Goal: Information Seeking & Learning: Learn about a topic

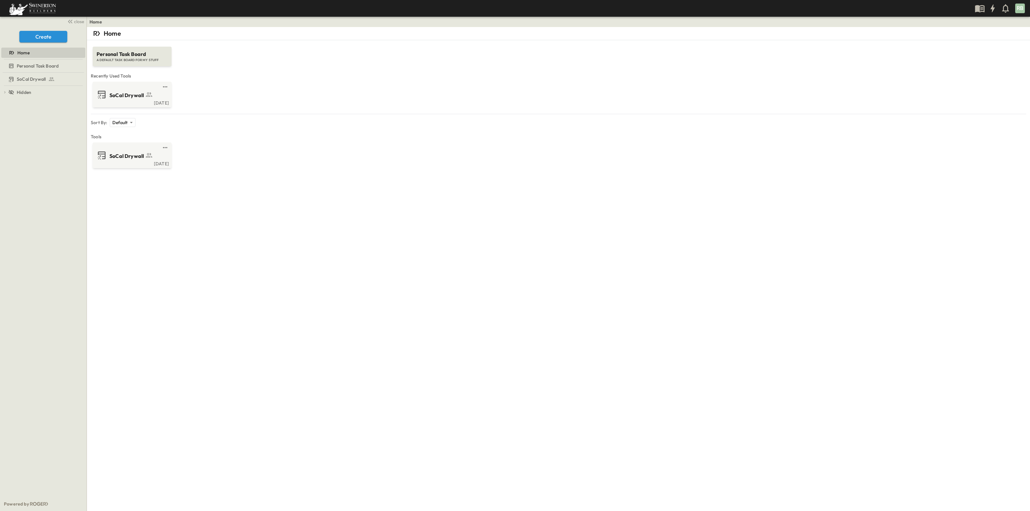
click at [320, 302] on div "Home Personal Task Board A DEFAULT TASK BOARD FOR MY STUFF Recently Used Tools …" at bounding box center [558, 282] width 943 height 511
click at [128, 99] on div "SoCal Drywall" at bounding box center [132, 94] width 70 height 10
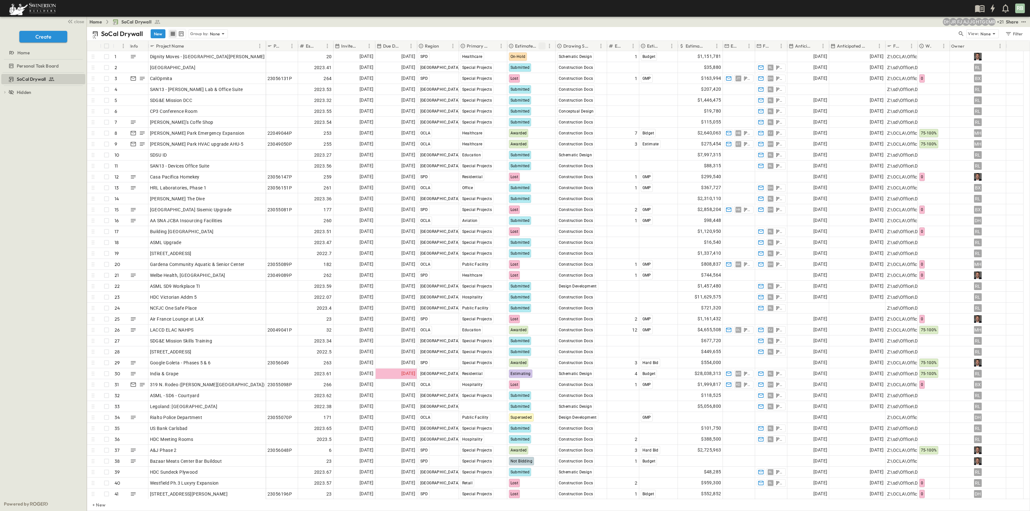
click at [541, 46] on icon "Sort" at bounding box center [542, 46] width 6 height 6
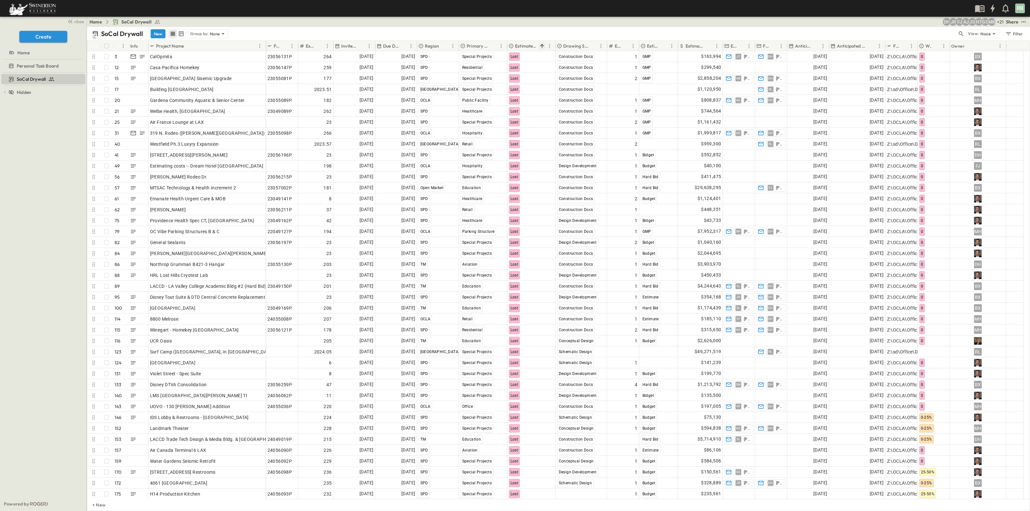
click at [179, 45] on p "Project Name" at bounding box center [170, 46] width 28 height 6
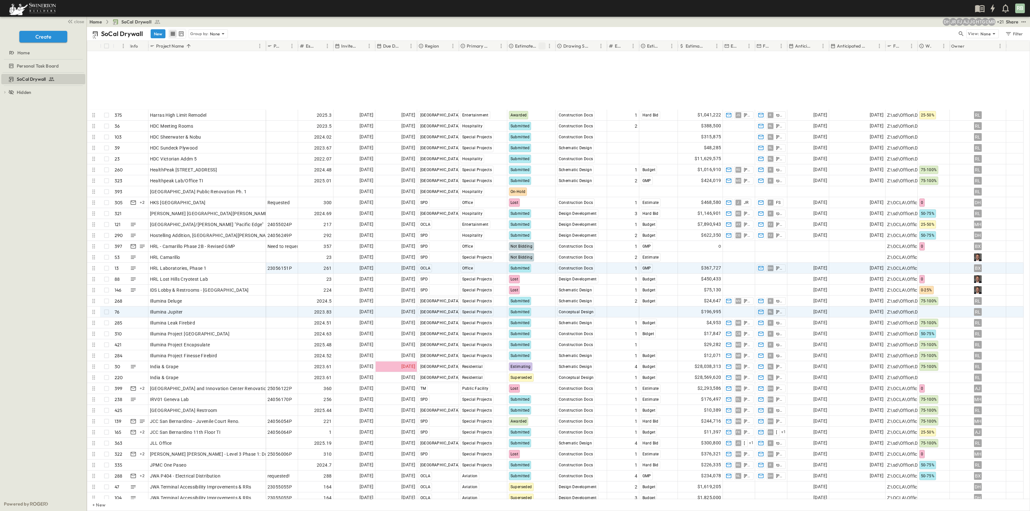
scroll to position [1711, 0]
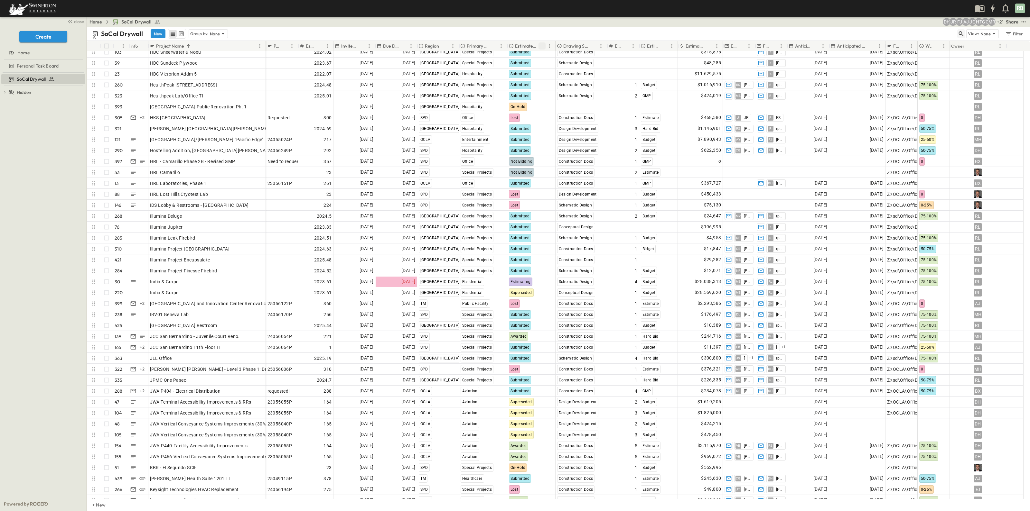
click at [961, 33] on icon "button" at bounding box center [961, 34] width 6 height 6
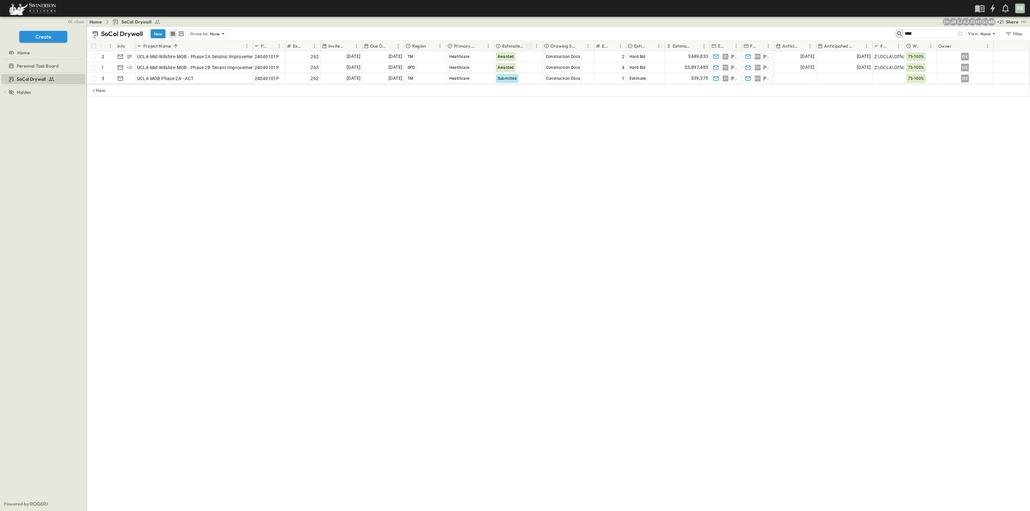
scroll to position [0, 0]
type input "****"
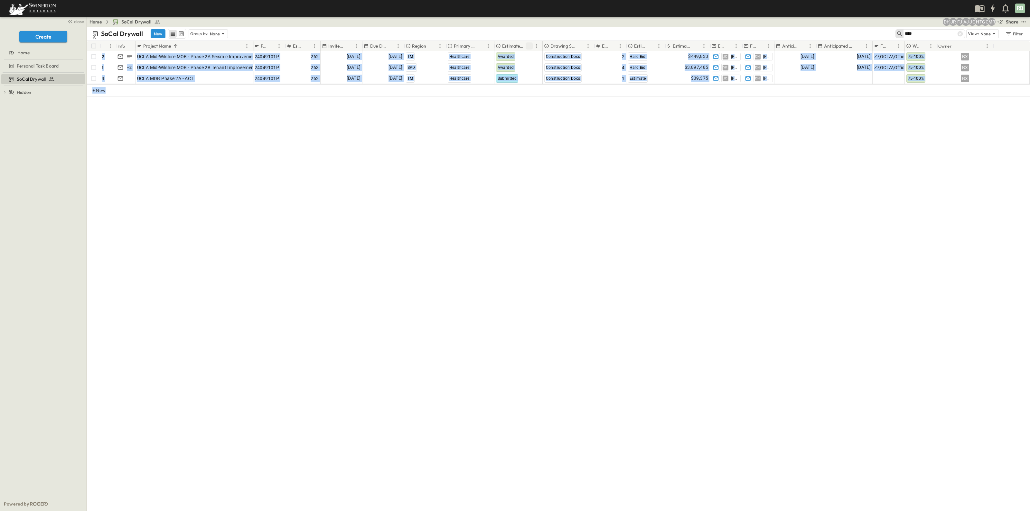
drag, startPoint x: 253, startPoint y: 42, endPoint x: 261, endPoint y: 129, distance: 87.3
click at [268, 120] on div "# Info Project Name P-Code Estimate Number Invite Date Due Date Region Primary …" at bounding box center [558, 89] width 943 height 97
click at [251, 144] on div "SoCal Drywall New Group by: None **** View: None Filter # Info Project Name P-C…" at bounding box center [558, 269] width 943 height 484
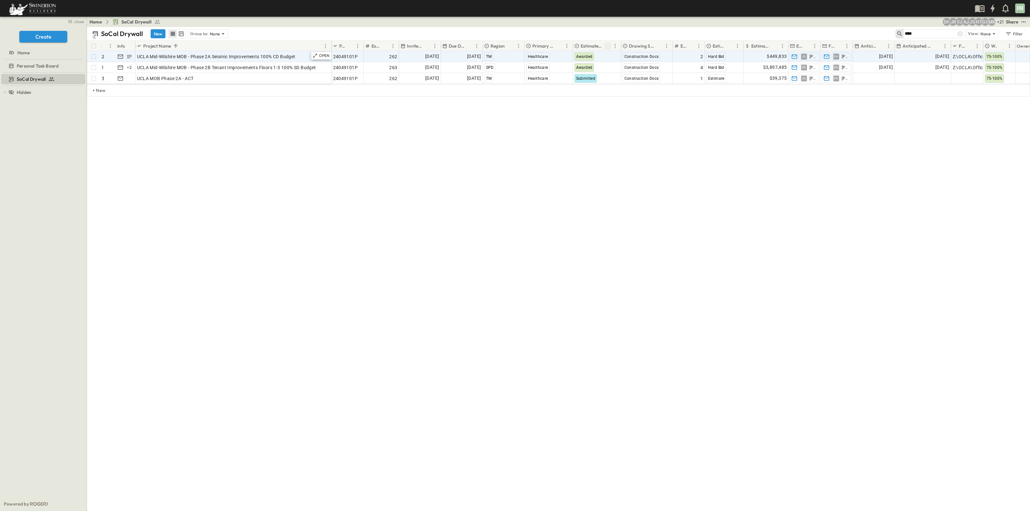
drag, startPoint x: 253, startPoint y: 42, endPoint x: 331, endPoint y: 51, distance: 79.0
click at [331, 51] on div "# Info Project Name P-Code Estimate Number Invite Date Due Date Region Primary …" at bounding box center [558, 62] width 942 height 43
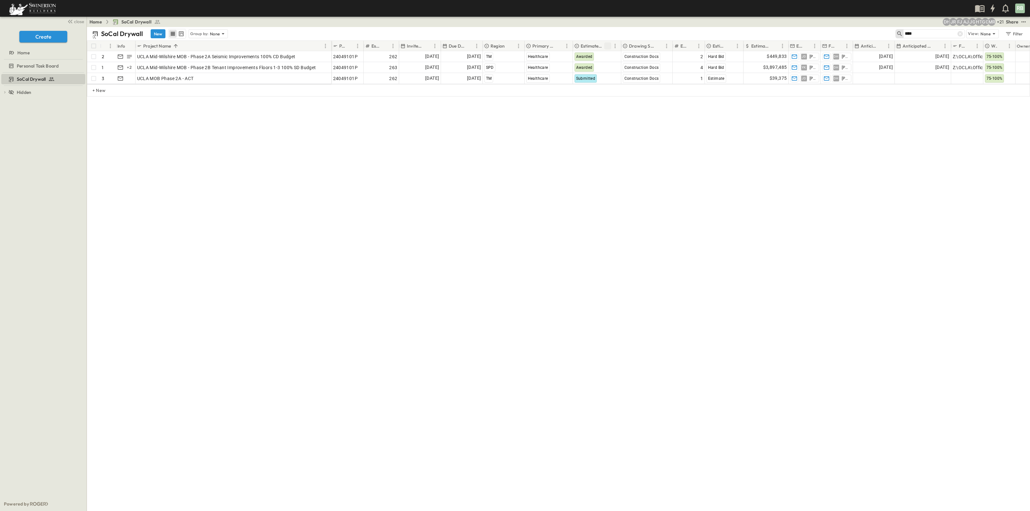
click at [527, 201] on div "SoCal Drywall New Group by: None **** View: None Filter # Info Project Name P-C…" at bounding box center [558, 269] width 943 height 484
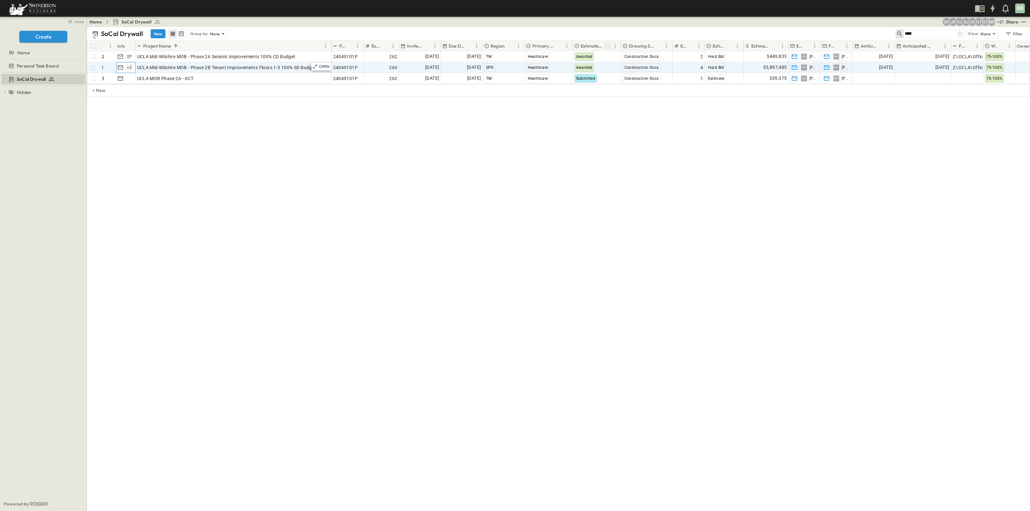
click at [132, 67] on div "+ 2" at bounding box center [130, 68] width 8 height 8
click at [136, 134] on div "# Info Project Name P-Code Estimate Number Invite Date Due Date Region Primary …" at bounding box center [558, 89] width 943 height 97
click at [123, 68] on icon "button" at bounding box center [120, 67] width 6 height 6
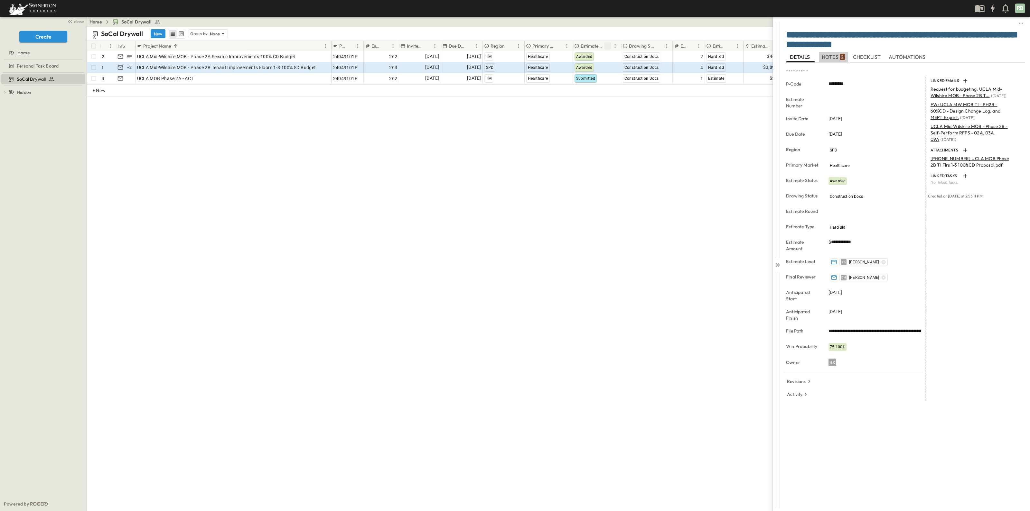
click at [833, 59] on span "NOTES 2" at bounding box center [833, 57] width 23 height 6
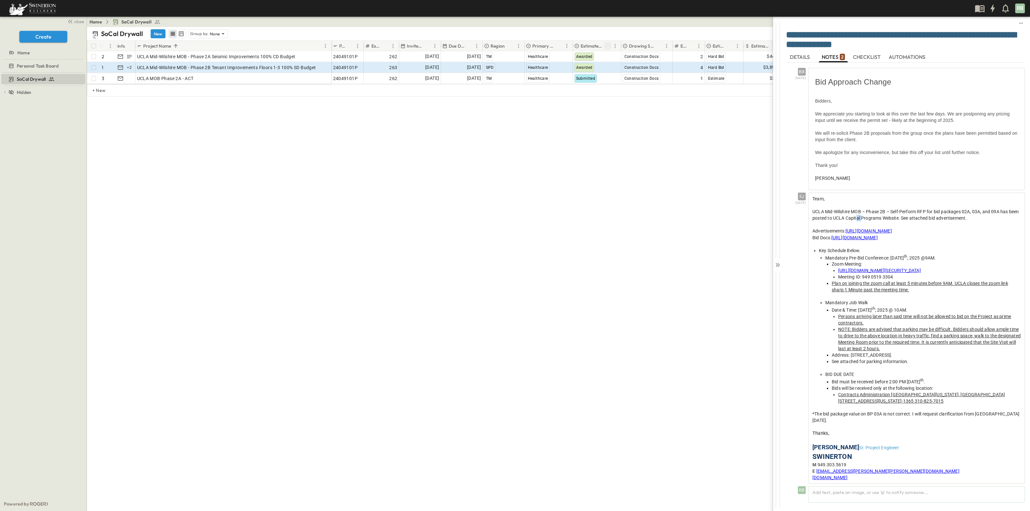
drag, startPoint x: 868, startPoint y: 218, endPoint x: 873, endPoint y: 218, distance: 5.1
click at [873, 218] on span "UCLA Mid-Wilshire MOB – Phase 2B – Self-Perform RFP for bid packages 02A, 03A, …" at bounding box center [915, 215] width 206 height 12
click at [828, 221] on span "UCLA Mid-Wilshire MOB – Phase 2B – Self-Perform RFP for bid packages 02A, 03A, …" at bounding box center [915, 215] width 206 height 12
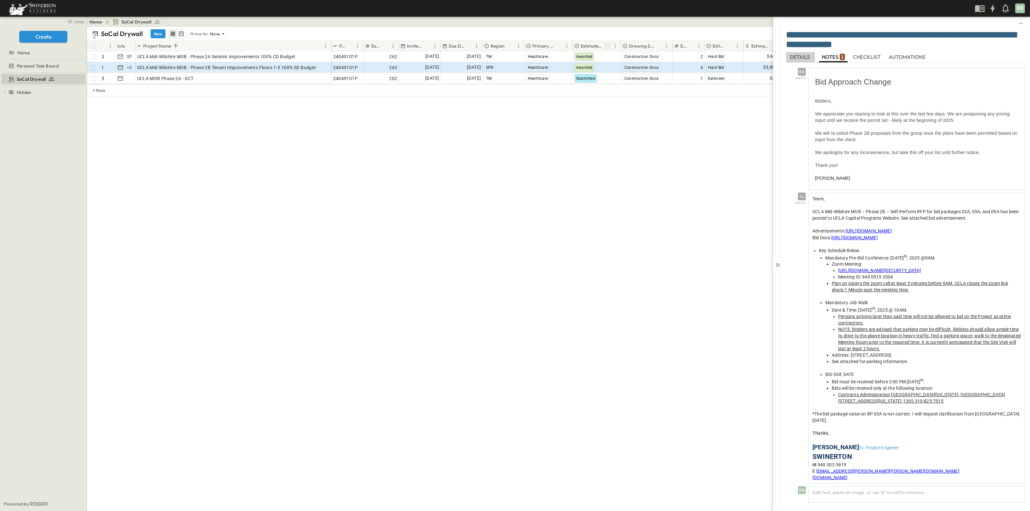
click at [801, 55] on span "DETAILS" at bounding box center [800, 57] width 21 height 6
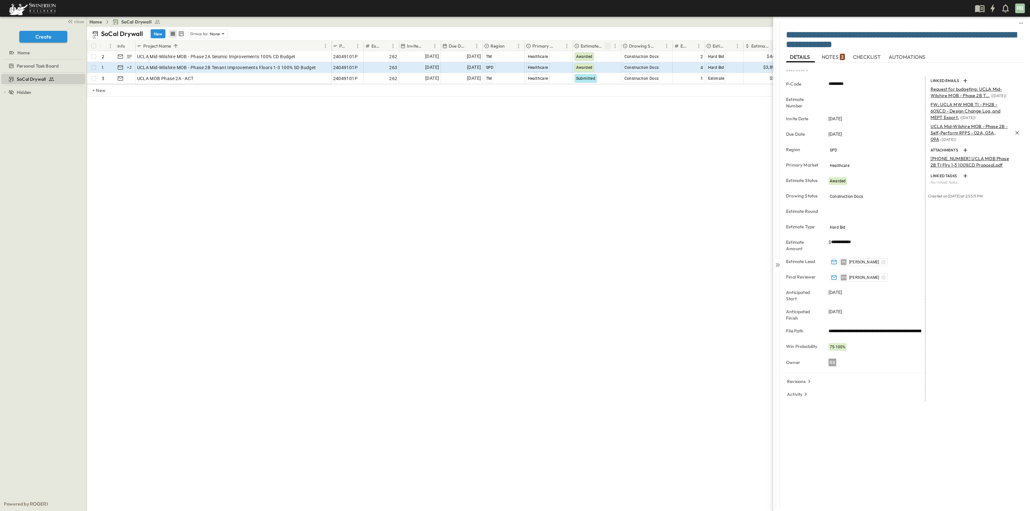
click at [983, 132] on span "UCLA Mid-Wilshire MOB - Phase 2B - Self-Perform RFPS - 02A, 03A, 09A" at bounding box center [968, 133] width 77 height 19
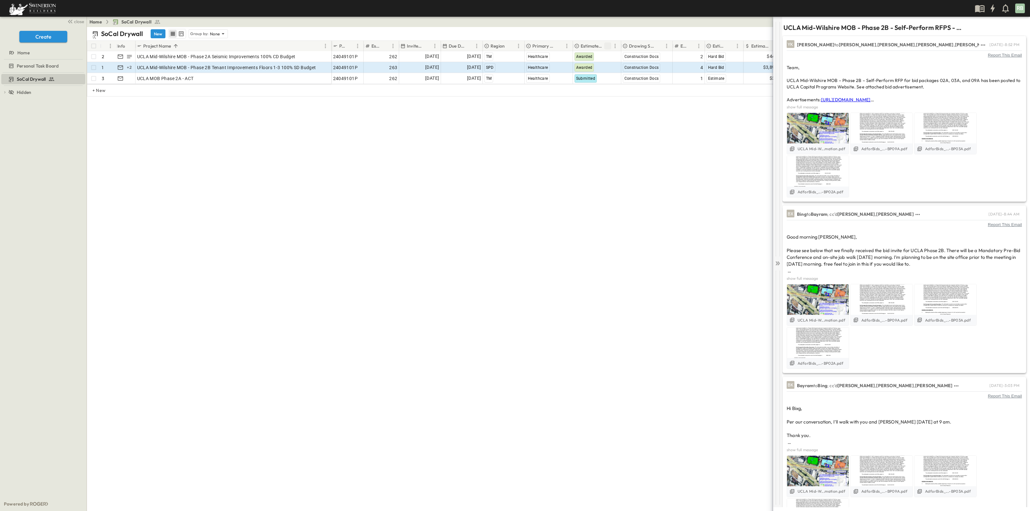
click at [776, 268] on div at bounding box center [777, 262] width 9 height 491
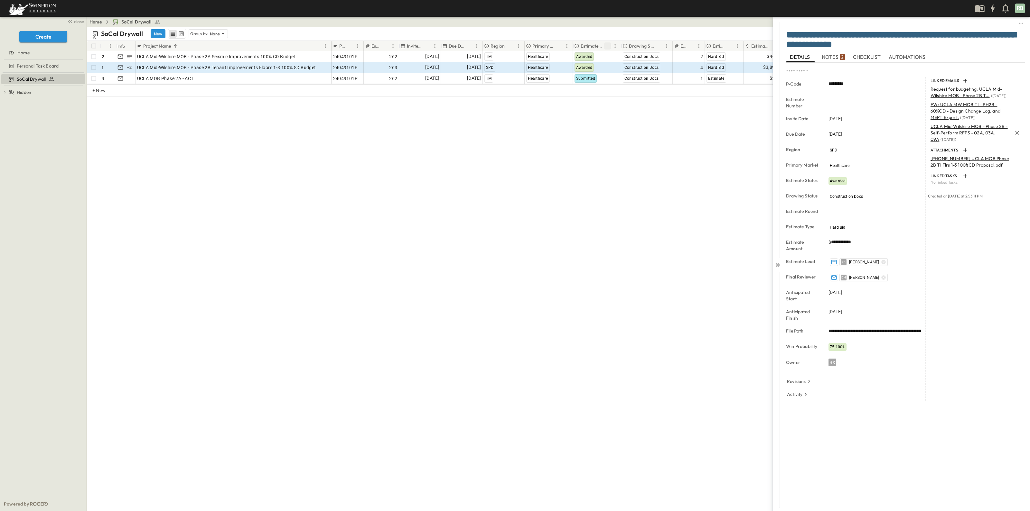
click at [997, 125] on span "UCLA Mid-Wilshire MOB - Phase 2B - Self-Perform RFPS - 02A, 03A, 09A" at bounding box center [968, 133] width 77 height 19
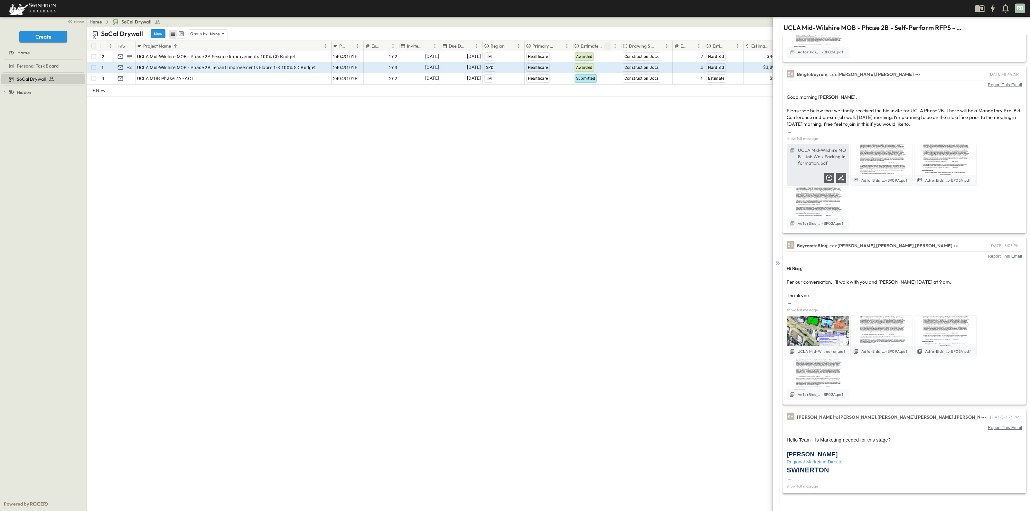
scroll to position [140, 0]
click at [778, 264] on icon at bounding box center [777, 263] width 6 height 6
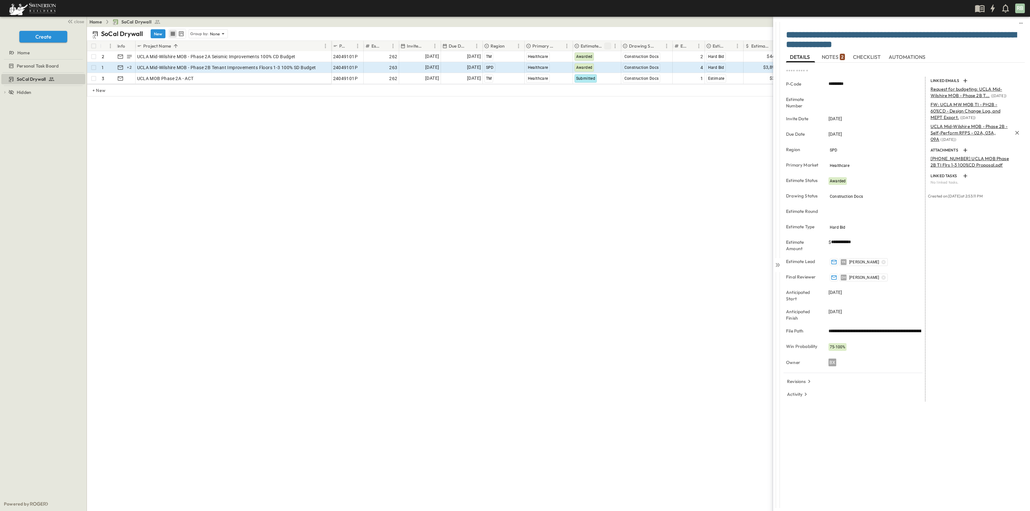
click at [942, 132] on span "UCLA Mid-Wilshire MOB - Phase 2B - Self-Perform RFPS - 02A, 03A, 09A" at bounding box center [968, 133] width 77 height 19
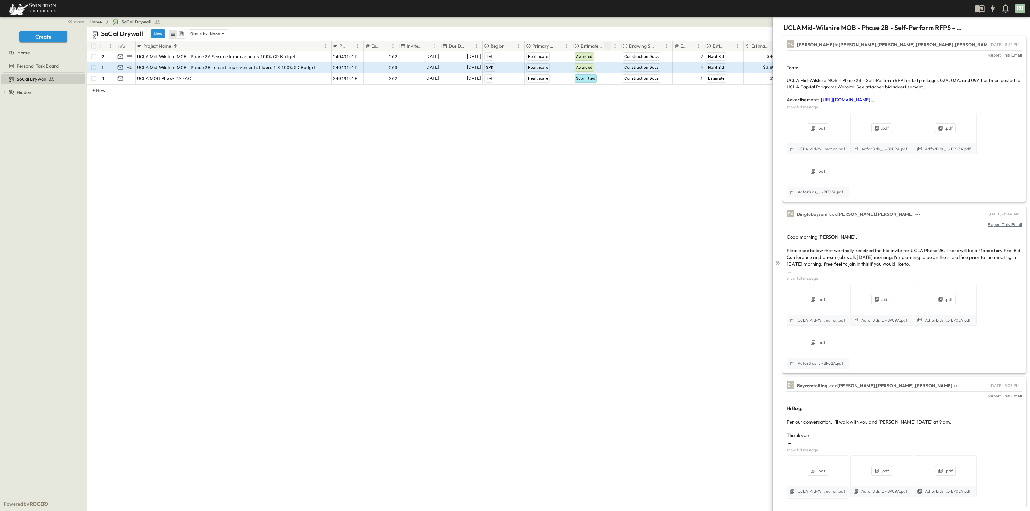
scroll to position [140, 0]
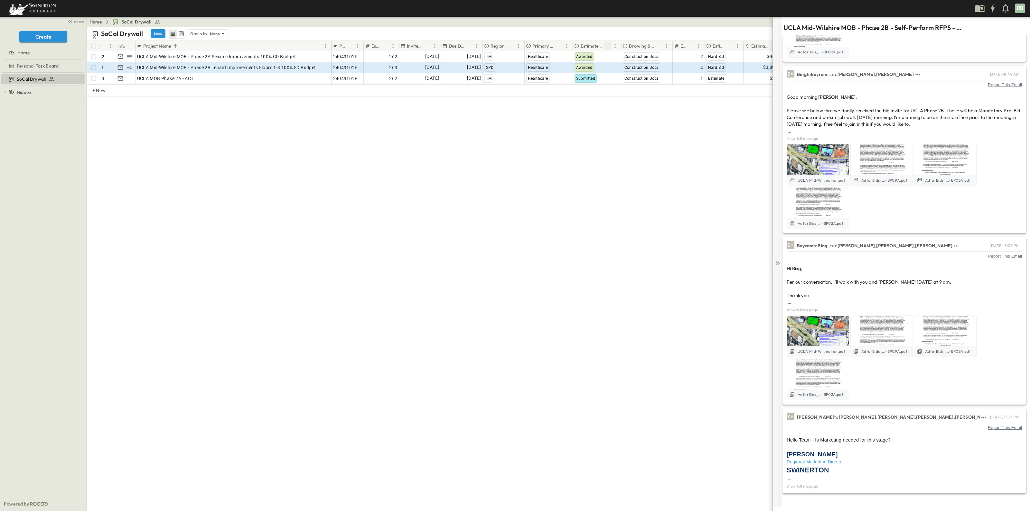
click at [775, 262] on icon at bounding box center [777, 263] width 6 height 6
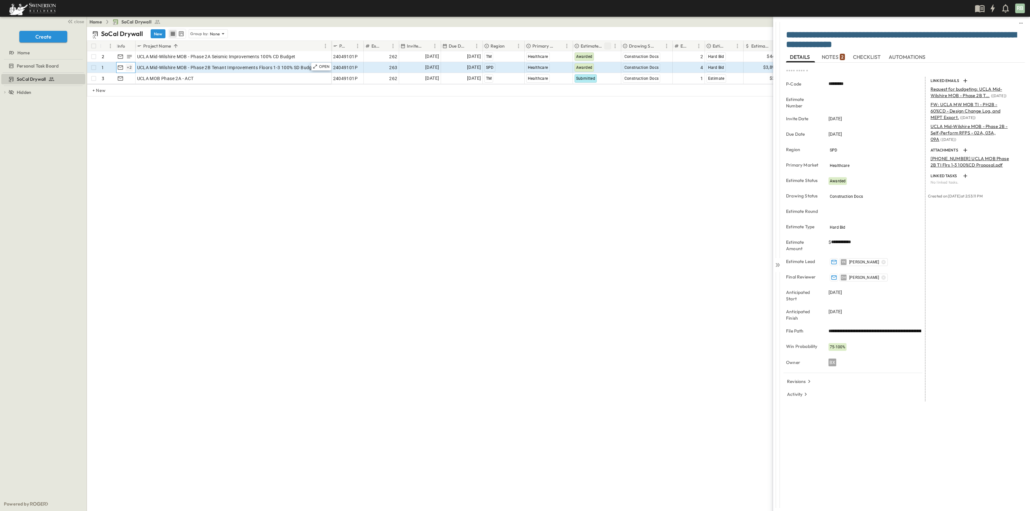
click at [129, 67] on div "+ 2" at bounding box center [130, 68] width 8 height 8
click at [140, 65] on icon "button" at bounding box center [138, 67] width 6 height 6
click at [190, 139] on div "SoCal Drywall New Group by: None **** View: None Filter # Info Project Name P-C…" at bounding box center [558, 269] width 943 height 484
click at [701, 260] on div "**********" at bounding box center [797, 255] width 463 height 511
click at [776, 262] on icon at bounding box center [777, 265] width 6 height 6
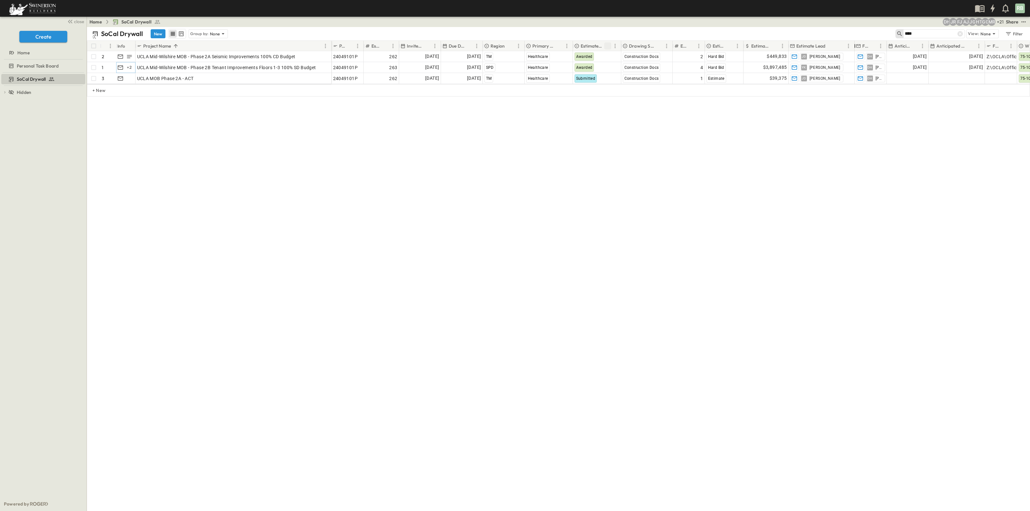
drag, startPoint x: 822, startPoint y: 42, endPoint x: 856, endPoint y: 43, distance: 33.8
click at [856, 43] on div at bounding box center [855, 46] width 6 height 18
drag, startPoint x: 885, startPoint y: 42, endPoint x: 918, endPoint y: 42, distance: 32.8
click at [918, 42] on div at bounding box center [920, 46] width 6 height 18
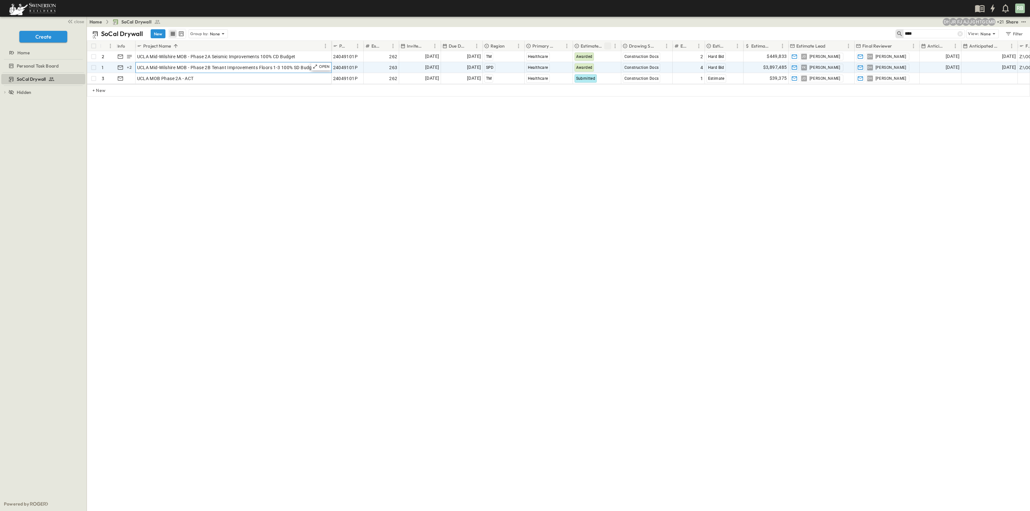
drag, startPoint x: 137, startPoint y: 65, endPoint x: 209, endPoint y: 62, distance: 71.8
click at [209, 62] on div "OPEN UCLA Mid-Wilshire MOB - Phase 2B Tenant Improvements Floors 1-3 100% SD Bu…" at bounding box center [233, 67] width 195 height 10
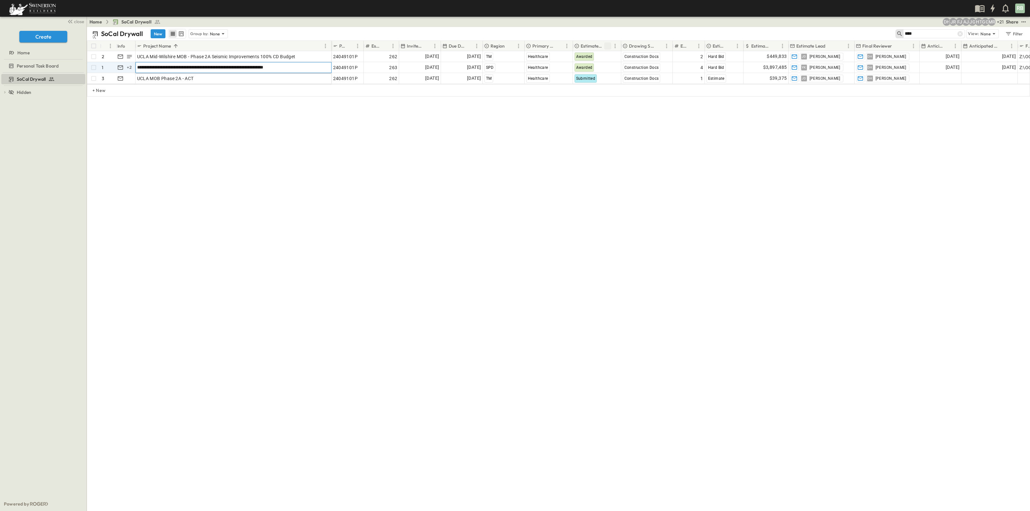
click at [321, 289] on div "**********" at bounding box center [558, 269] width 943 height 484
